Goal: Information Seeking & Learning: Find contact information

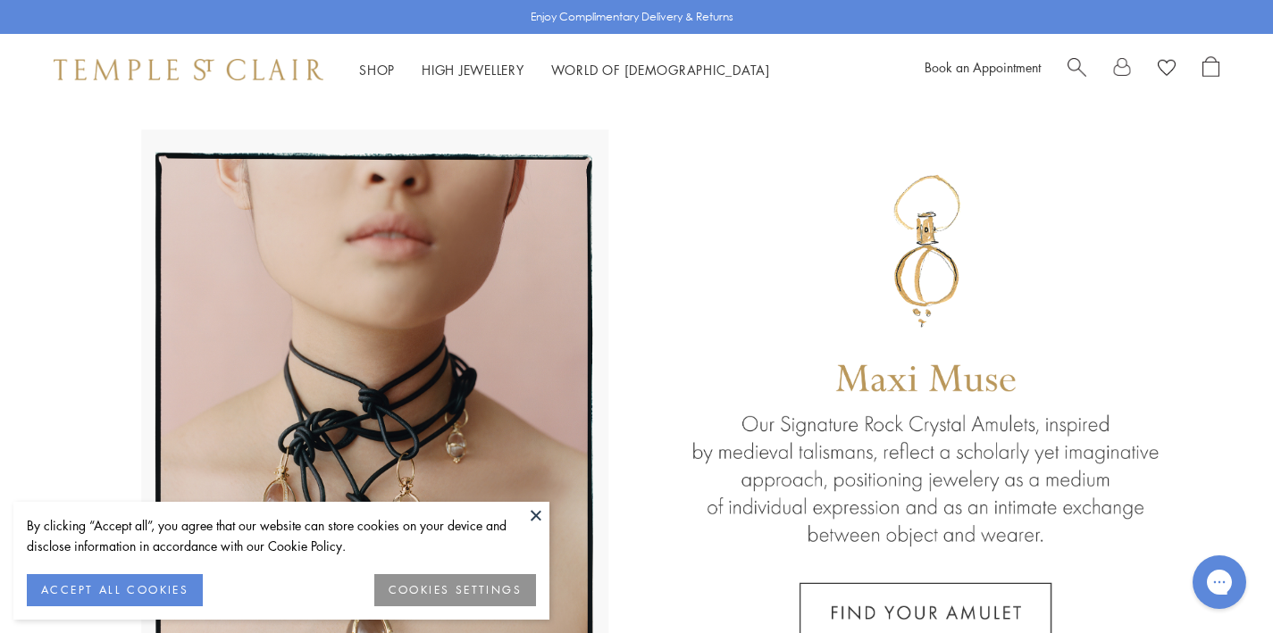
click at [187, 588] on button "ACCEPT ALL COOKIES" at bounding box center [115, 590] width 176 height 32
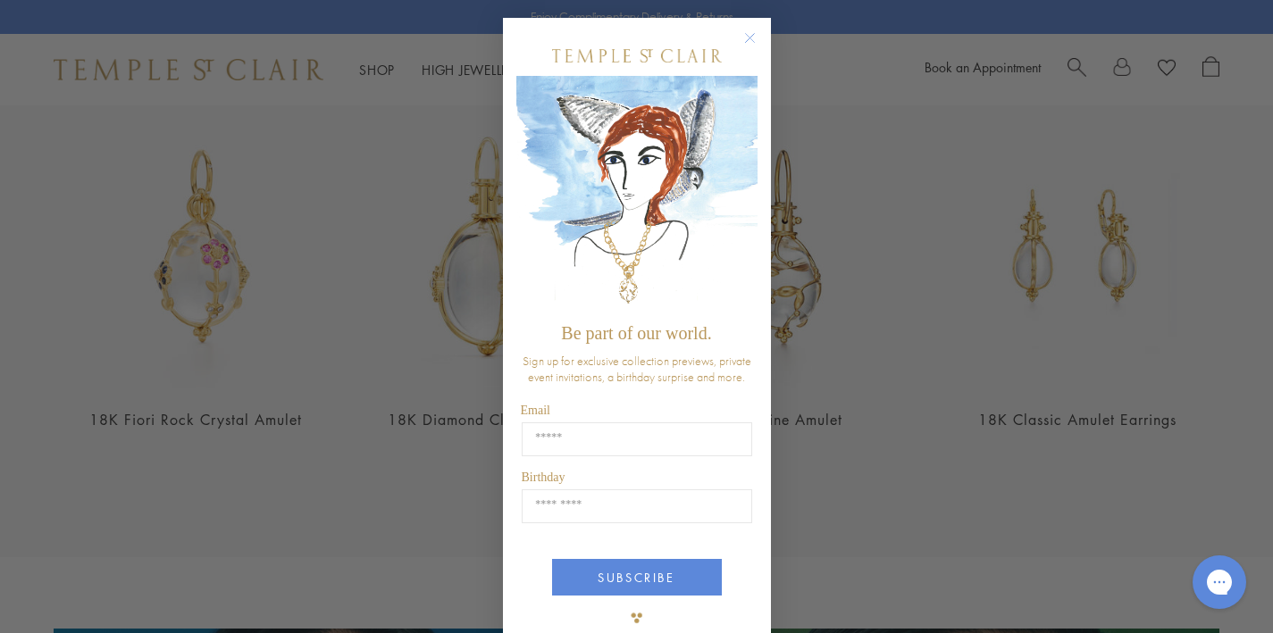
scroll to position [693, 0]
type input "**********"
type input "*****"
click at [633, 570] on button "SUBSCRIBE" at bounding box center [637, 577] width 170 height 37
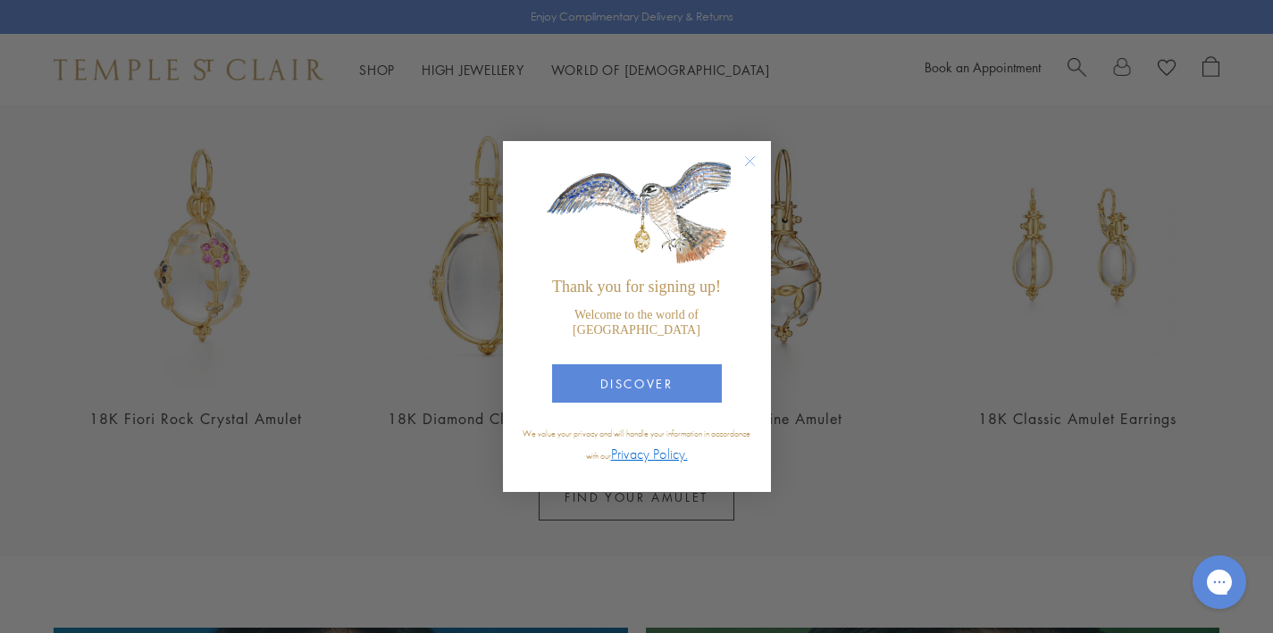
click at [749, 172] on circle "Close dialog" at bounding box center [749, 161] width 21 height 21
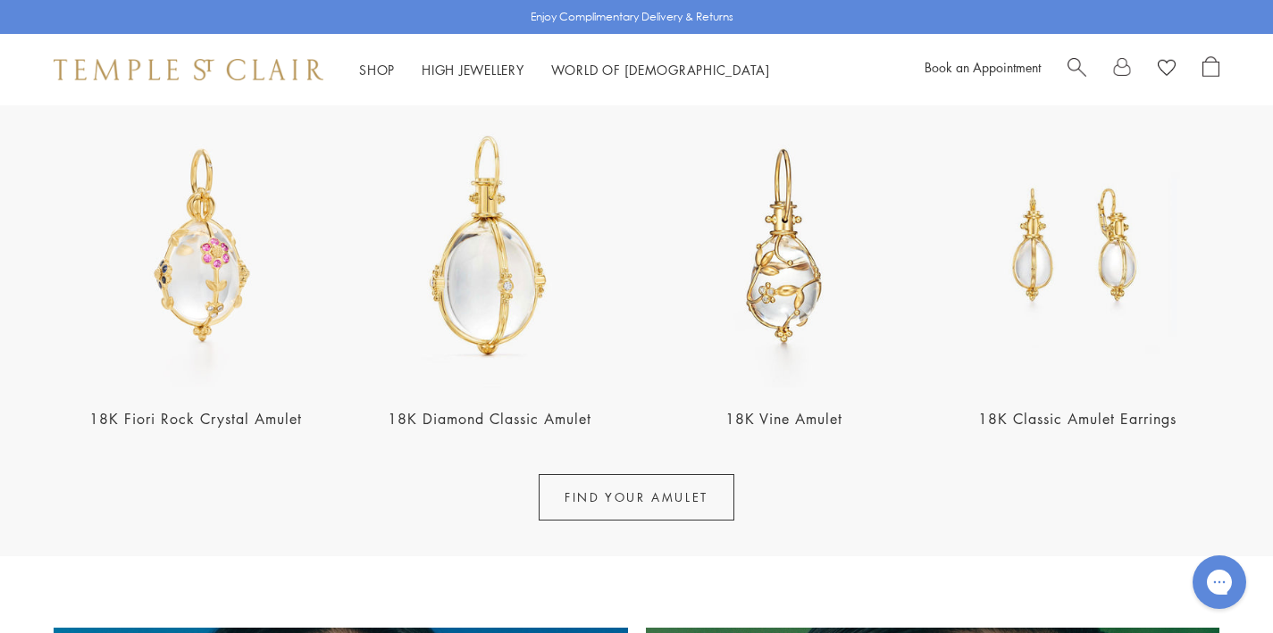
click at [1034, 273] on img at bounding box center [1077, 246] width 283 height 283
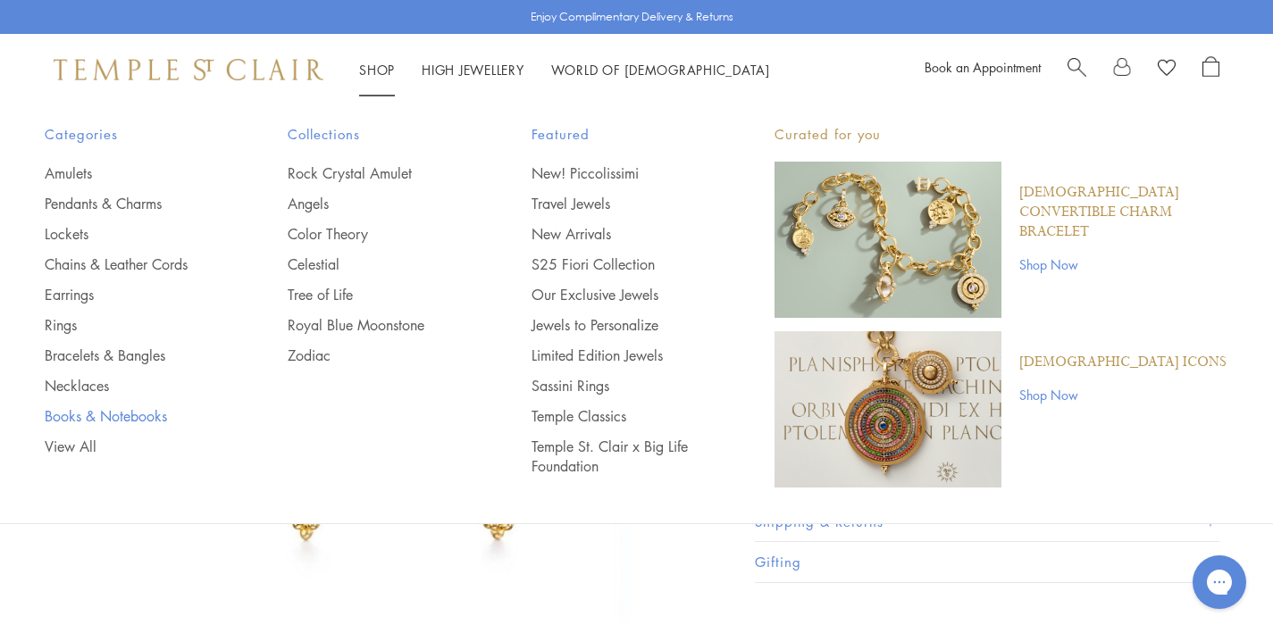
scroll to position [10, 0]
click at [60, 324] on link "Rings" at bounding box center [131, 325] width 172 height 20
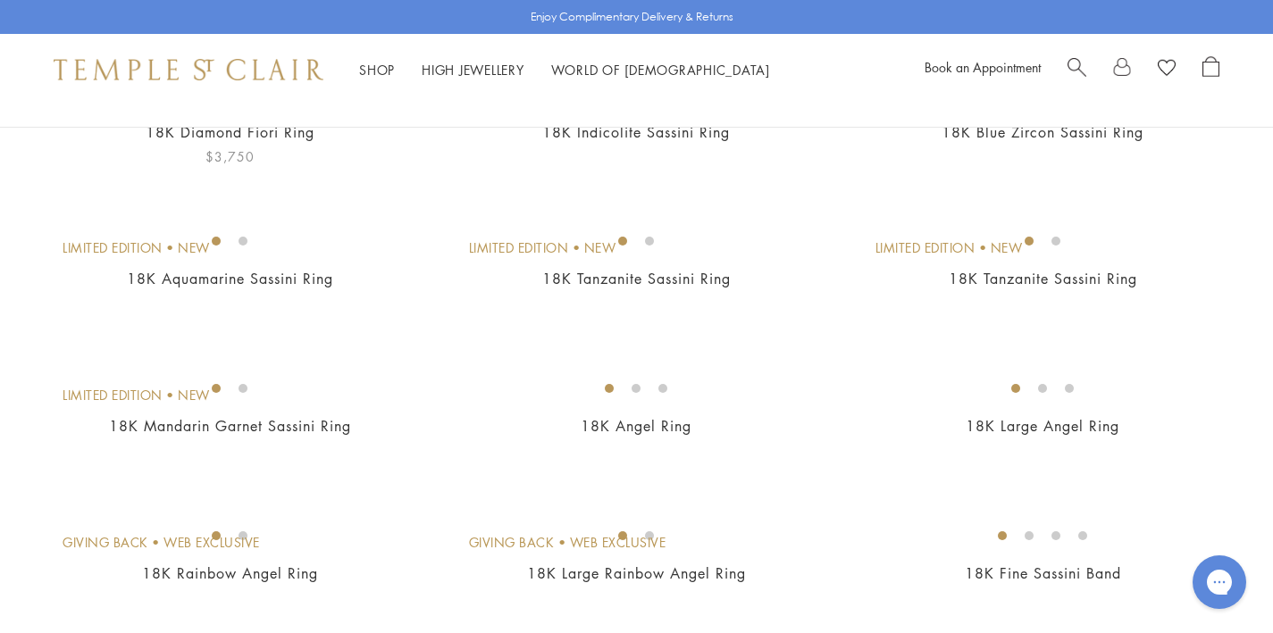
scroll to position [255, 0]
click at [0, 0] on img at bounding box center [0, 0] width 0 height 0
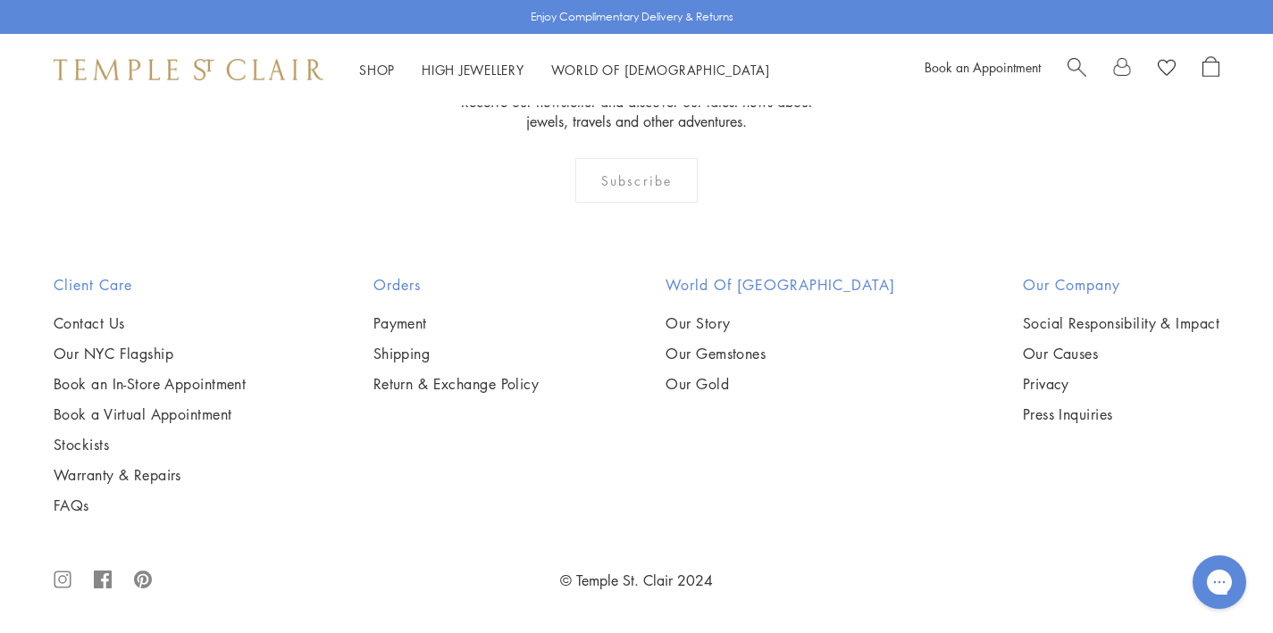
scroll to position [1897, 0]
click at [155, 354] on link "Our NYC Flagship" at bounding box center [150, 354] width 192 height 20
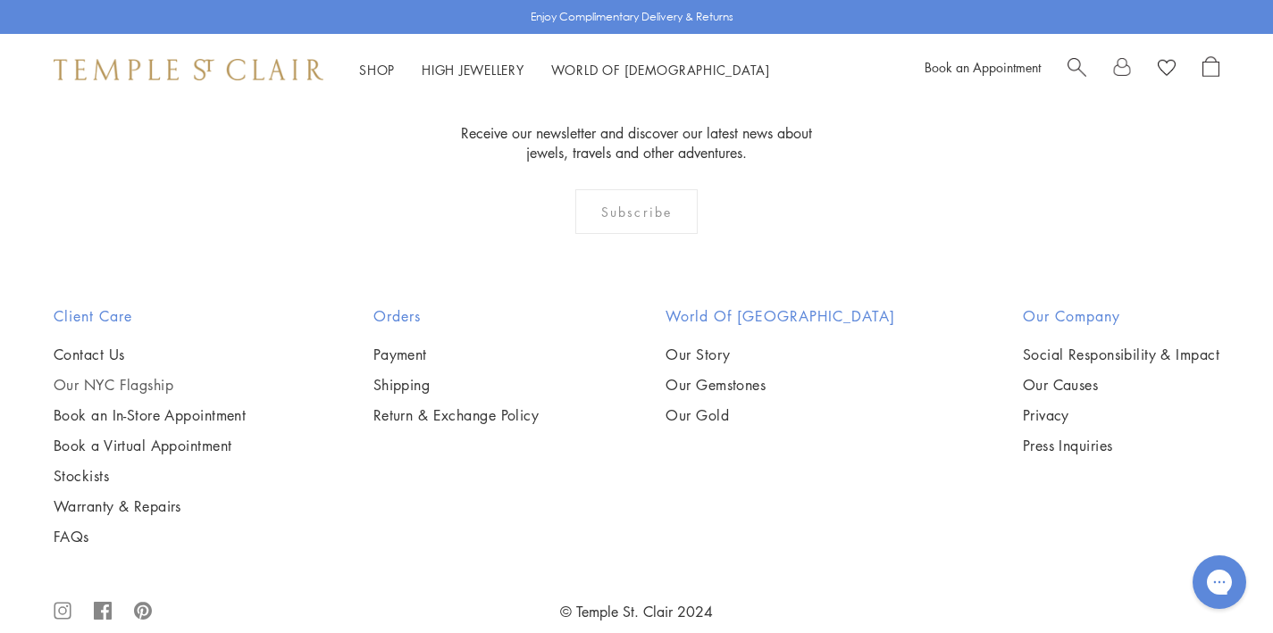
scroll to position [1649, 0]
click at [131, 407] on link "Book an In-Store Appointment" at bounding box center [150, 417] width 192 height 20
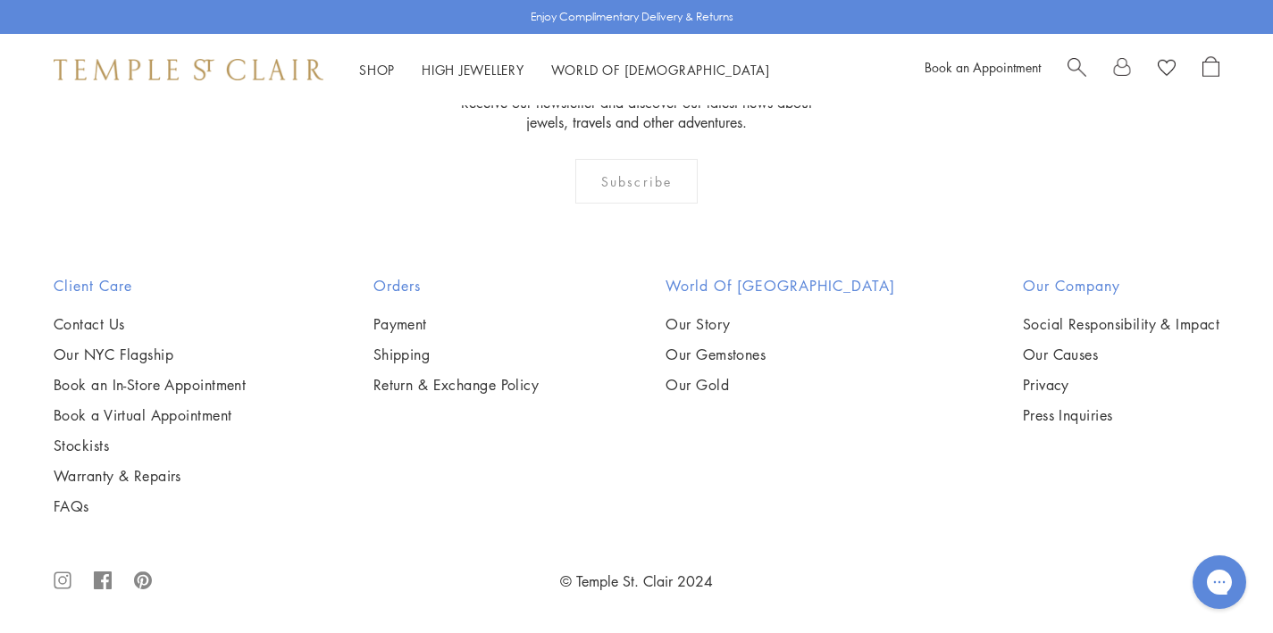
scroll to position [862, 0]
click at [97, 444] on link "Stockists" at bounding box center [150, 446] width 192 height 20
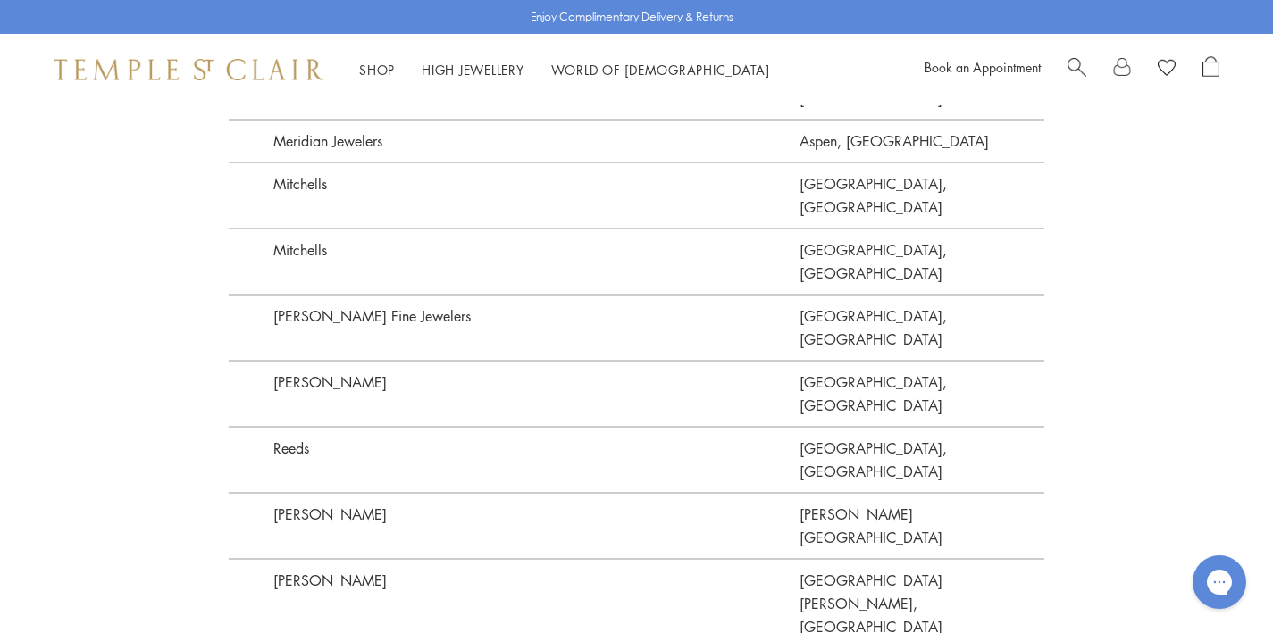
scroll to position [4074, 0]
drag, startPoint x: 377, startPoint y: 175, endPoint x: 272, endPoint y: 174, distance: 104.5
copy p "[PERSON_NAME]"
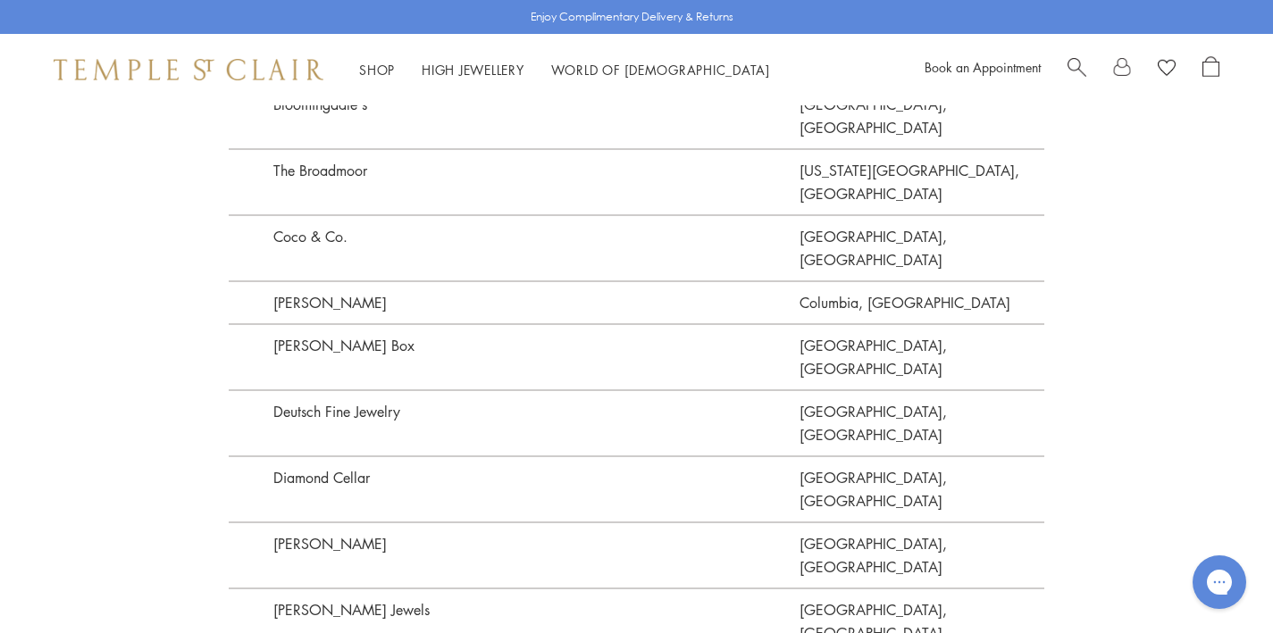
scroll to position [2304, 0]
drag, startPoint x: 336, startPoint y: 319, endPoint x: 270, endPoint y: 319, distance: 66.1
copy p "[GEOGRAPHIC_DATA]"
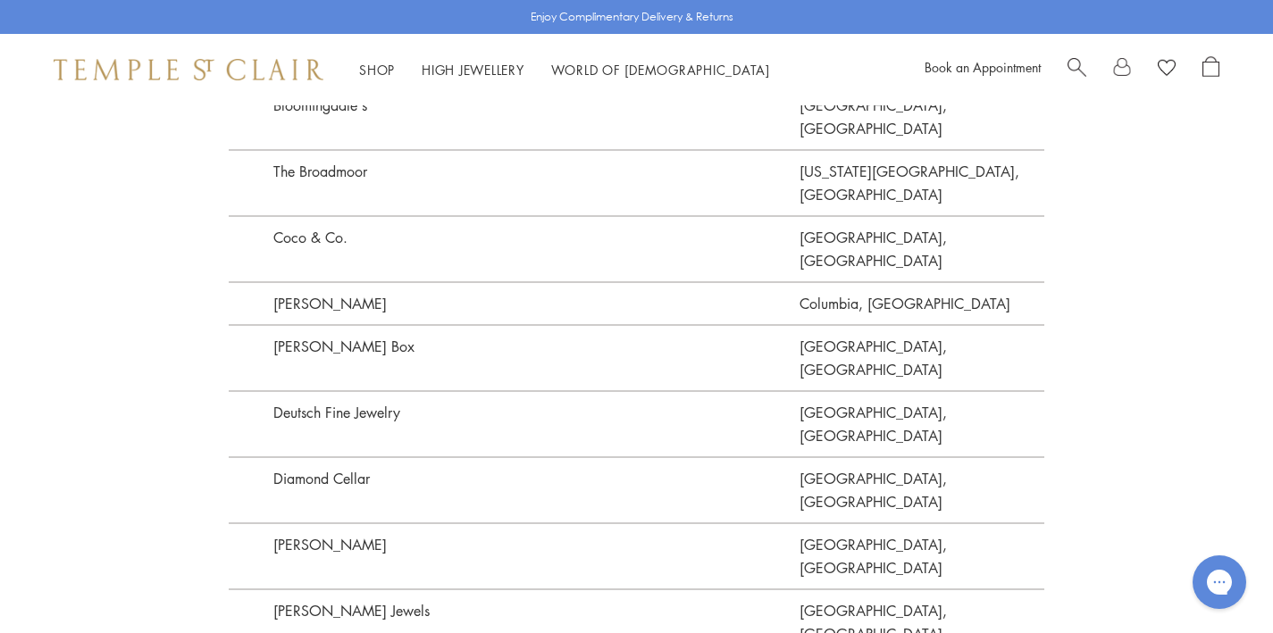
drag, startPoint x: 408, startPoint y: 233, endPoint x: 272, endPoint y: 230, distance: 136.7
copy p "[PERSON_NAME] Jewelers"
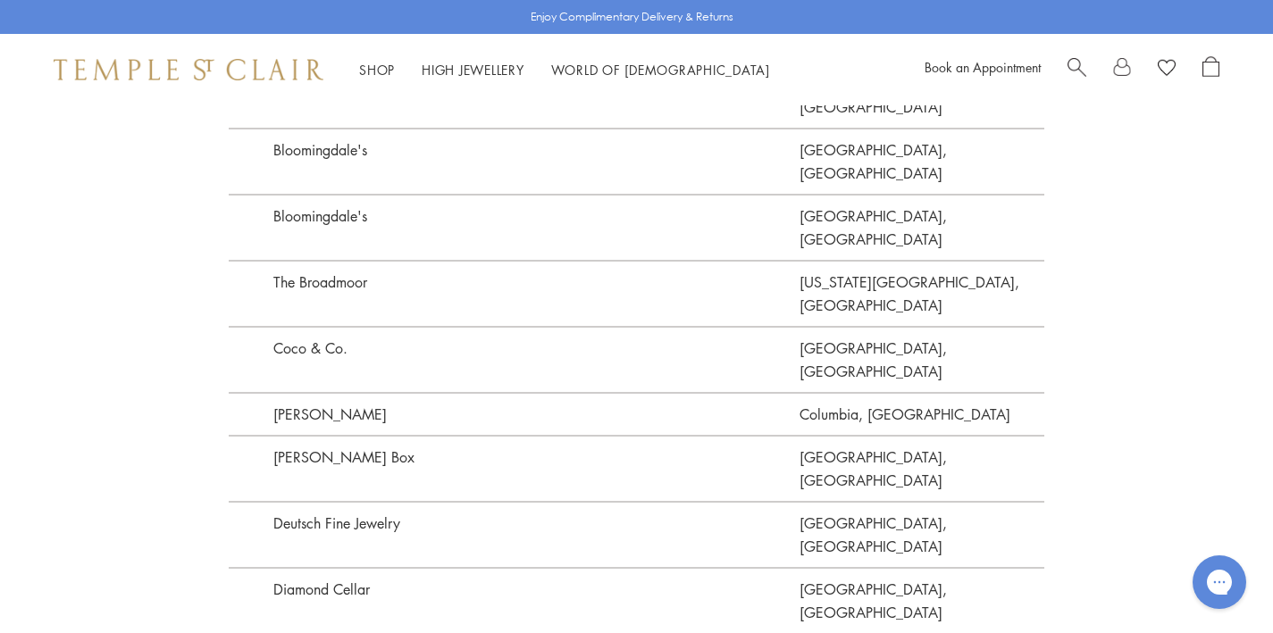
scroll to position [2187, 0]
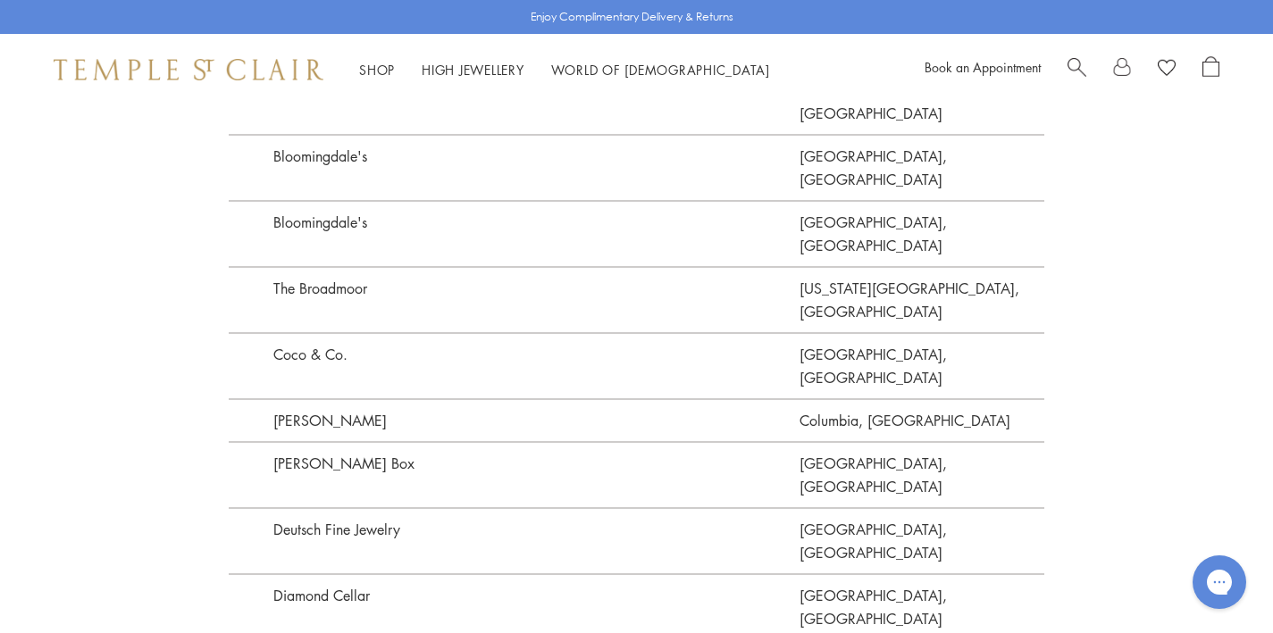
drag, startPoint x: 367, startPoint y: 263, endPoint x: 274, endPoint y: 261, distance: 92.9
copy p "[PERSON_NAME] Jewels"
click at [1090, 231] on div "Our Flagship [STREET_ADDRESS][US_STATE][US_STATE] [DATE] through [DATE] 11am to…" at bounding box center [636, 115] width 1273 height 4394
drag, startPoint x: 404, startPoint y: 135, endPoint x: 275, endPoint y: 135, distance: 128.7
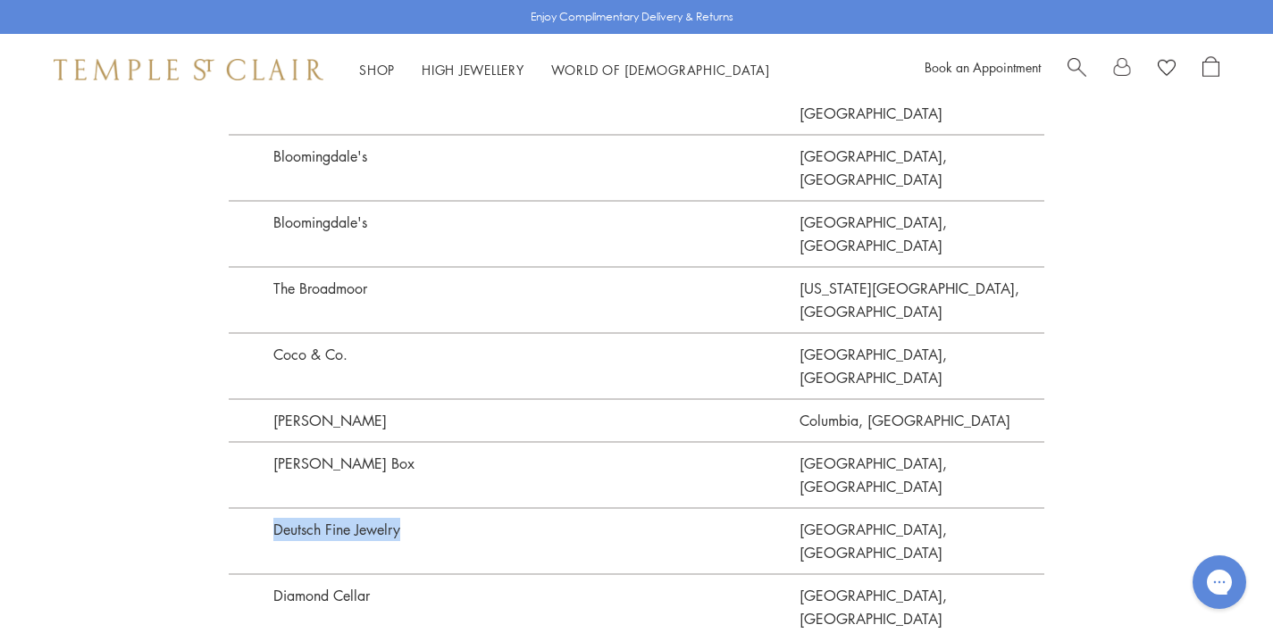
click at [275, 507] on p "Deutsch Fine Jewelry" at bounding box center [514, 540] width 571 height 66
copy p "Deutsch Fine Jewelry"
click at [1140, 365] on div "Our Flagship [STREET_ADDRESS][US_STATE][US_STATE] [DATE] through [DATE] 11am to…" at bounding box center [636, 115] width 1273 height 4394
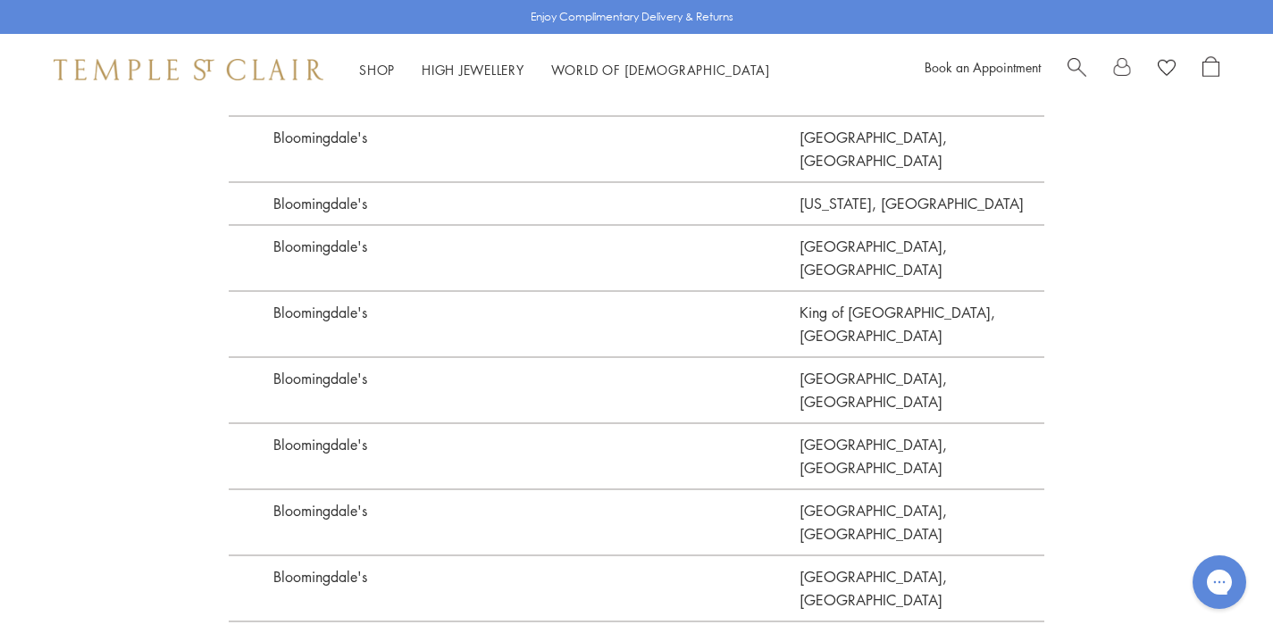
scroll to position [1765, 0]
drag, startPoint x: 357, startPoint y: 425, endPoint x: 242, endPoint y: 423, distance: 115.3
copy p "Coco & Co."
click at [1165, 316] on div "Our Flagship [STREET_ADDRESS][US_STATE][US_STATE] [DATE] through [DATE] 11am to…" at bounding box center [636, 537] width 1273 height 4394
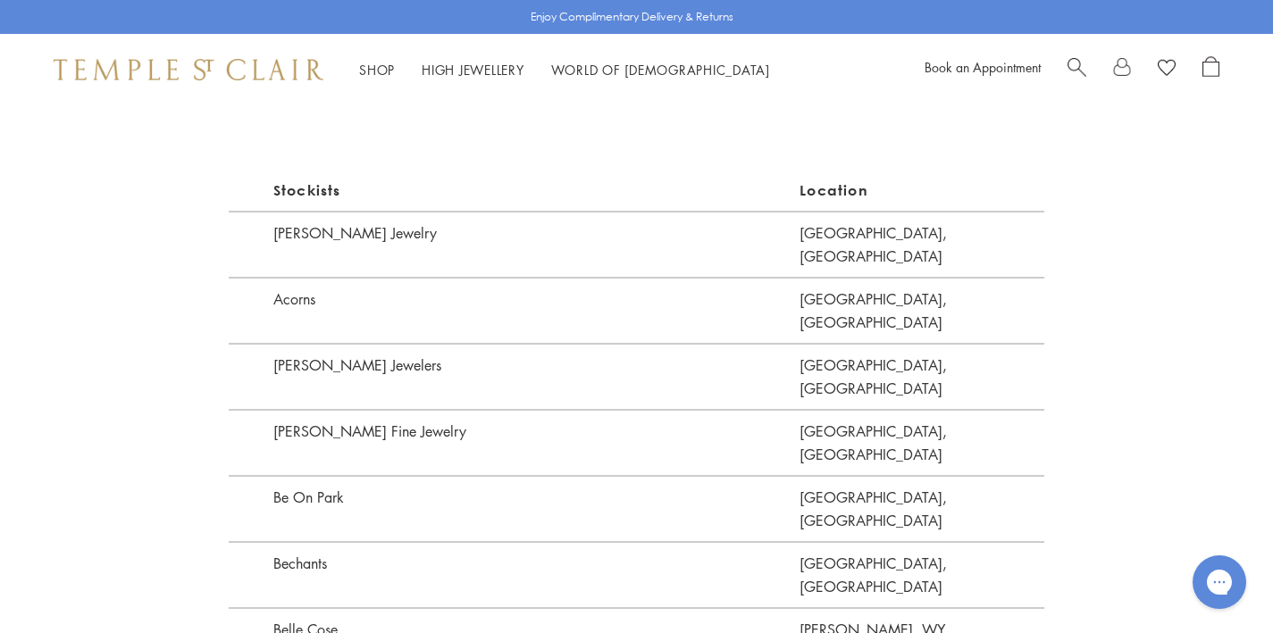
scroll to position [1134, 0]
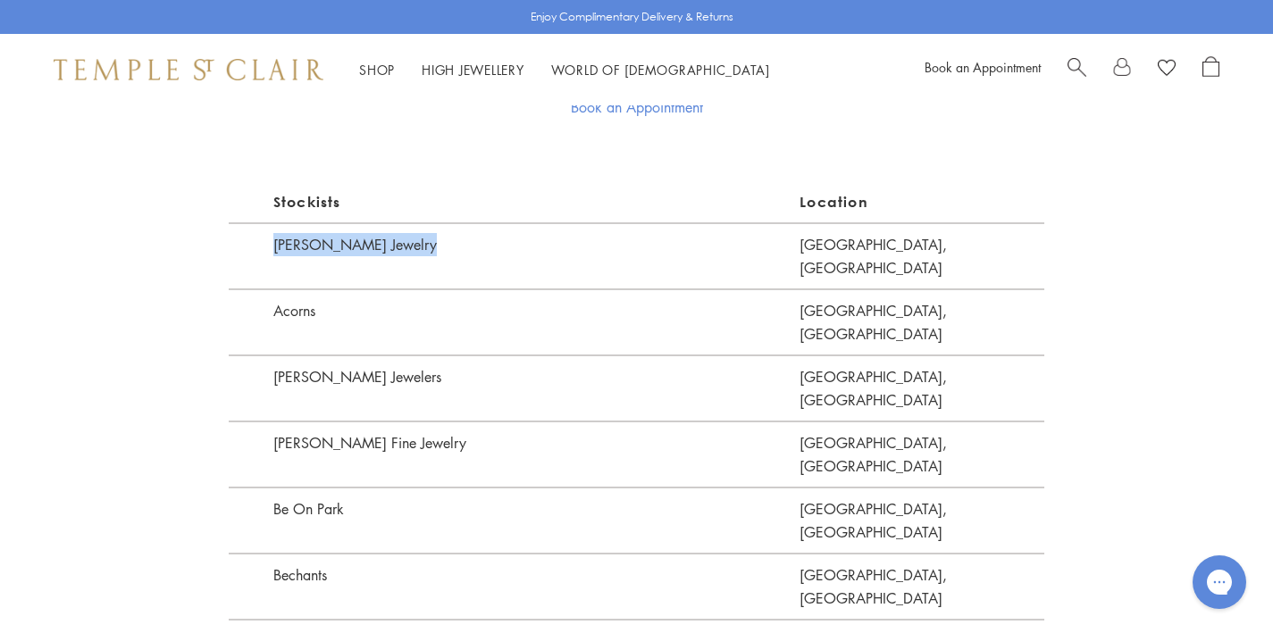
drag, startPoint x: 416, startPoint y: 246, endPoint x: 264, endPoint y: 247, distance: 151.9
click at [264, 247] on p "[PERSON_NAME] Jewelry" at bounding box center [514, 255] width 571 height 66
copy p "[PERSON_NAME] Jewelry"
